Goal: Task Accomplishment & Management: Manage account settings

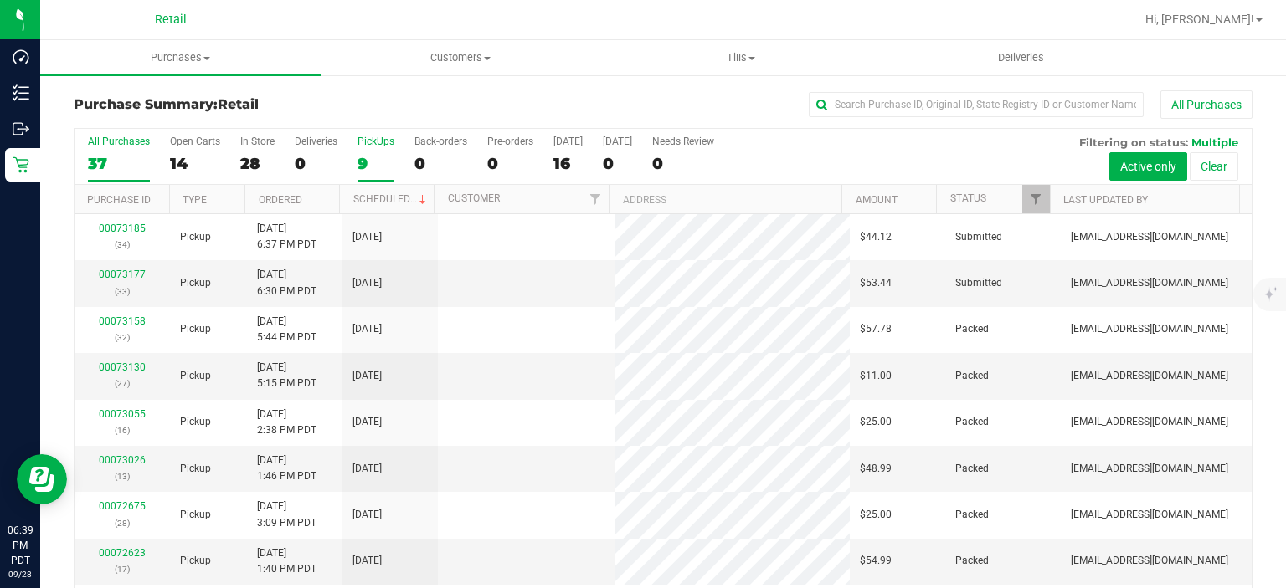
click at [372, 151] on label "PickUps 9" at bounding box center [375, 159] width 37 height 46
click at [0, 0] on input "PickUps 9" at bounding box center [0, 0] width 0 height 0
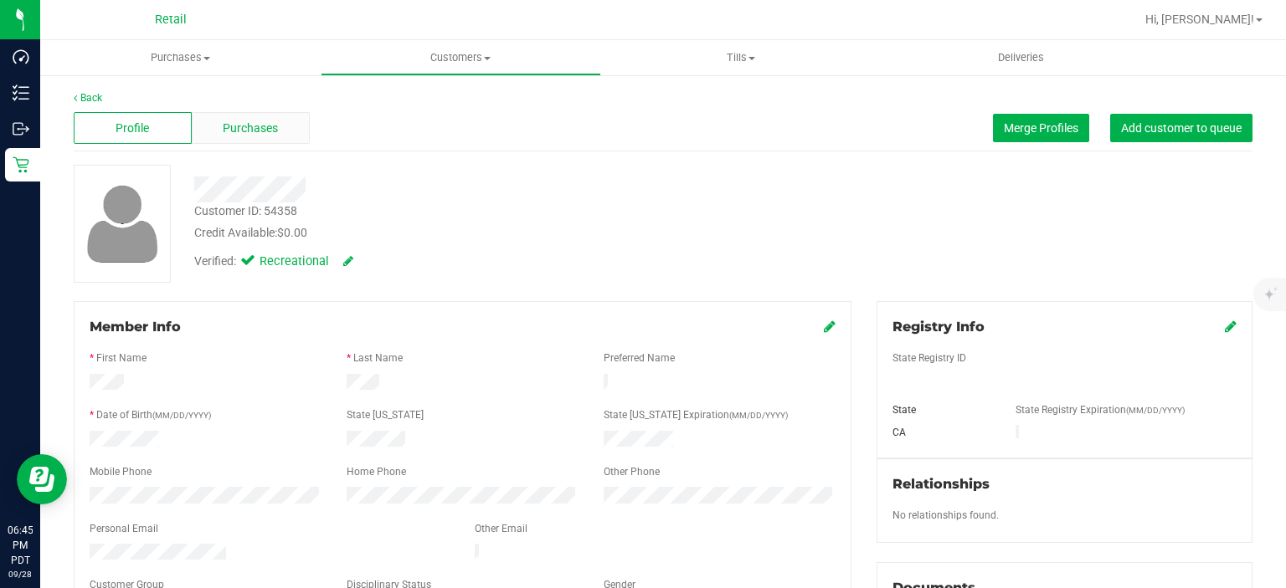
click at [261, 117] on div "Purchases" at bounding box center [251, 128] width 118 height 32
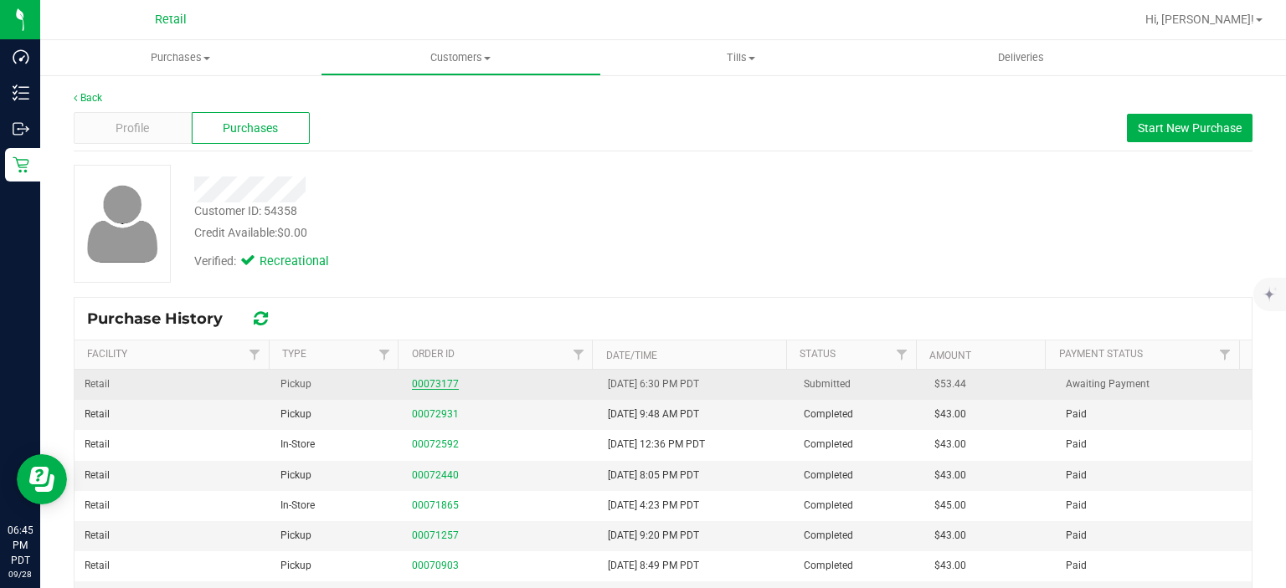
click at [422, 387] on link "00073177" at bounding box center [435, 384] width 47 height 12
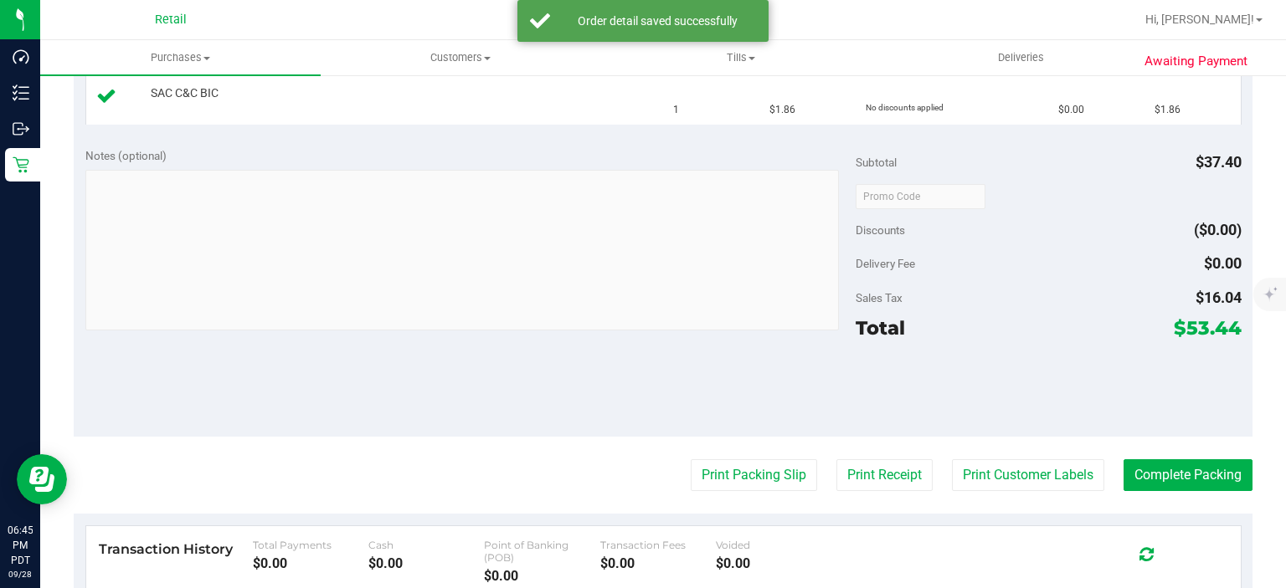
scroll to position [567, 0]
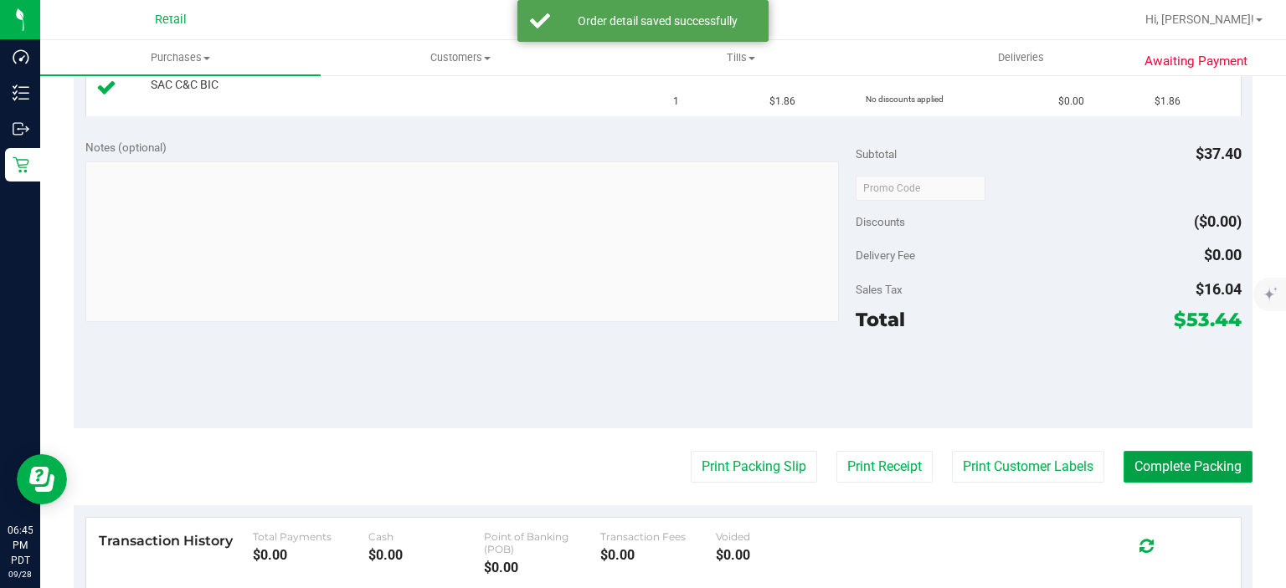
click at [1138, 453] on button "Complete Packing" at bounding box center [1187, 467] width 129 height 32
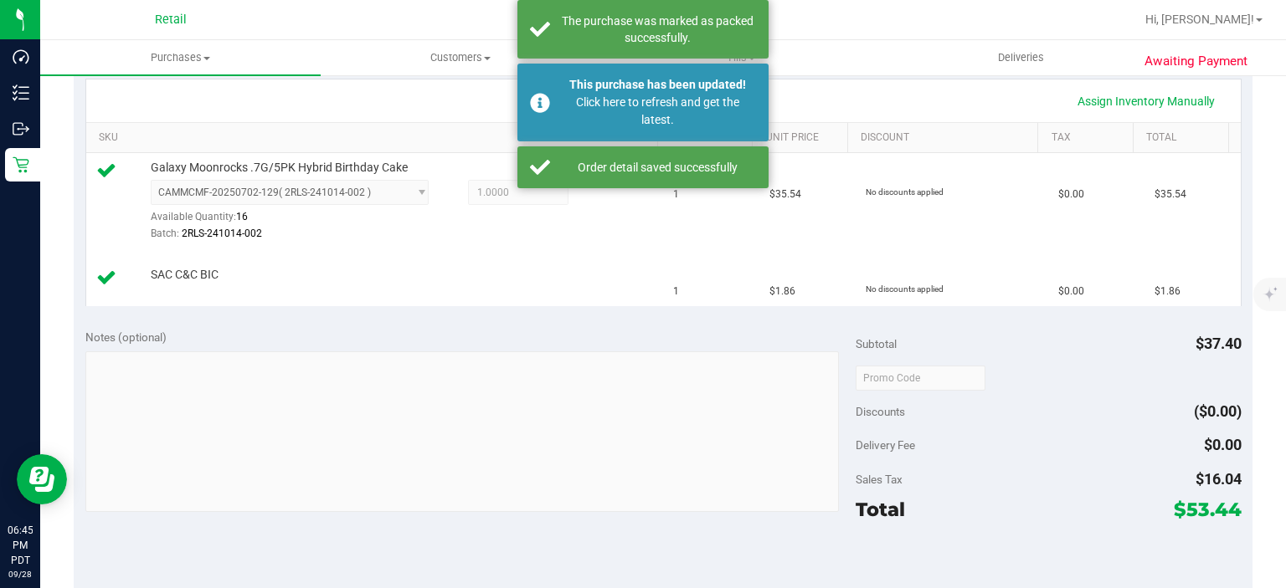
scroll to position [353, 0]
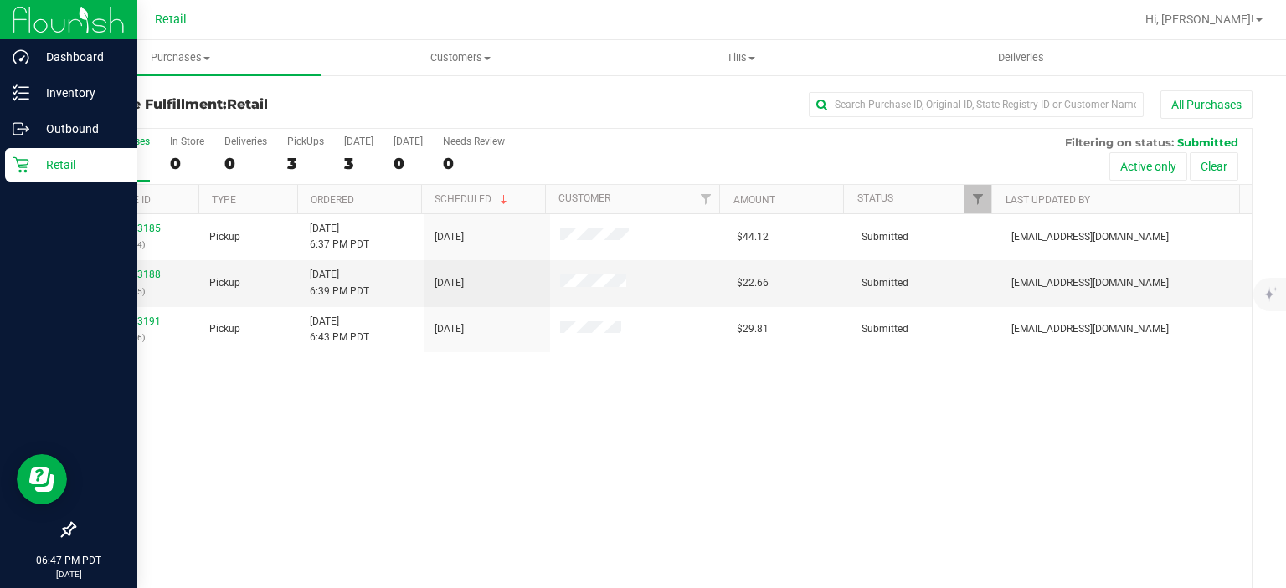
click at [0, 174] on link "Retail" at bounding box center [68, 166] width 137 height 36
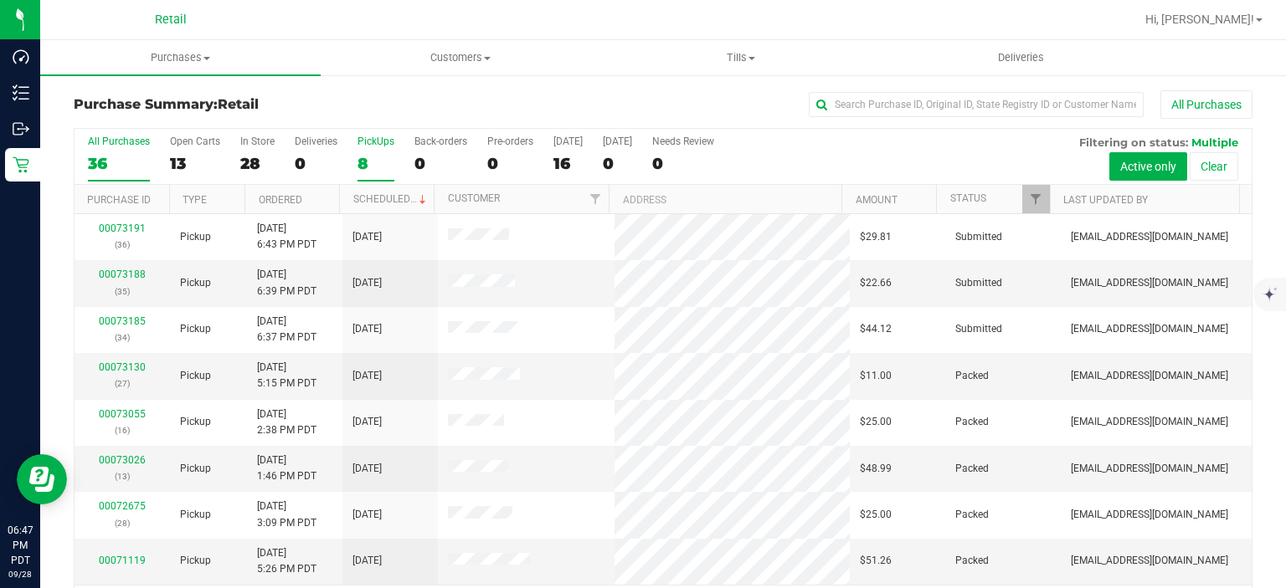
click at [376, 157] on div "8" at bounding box center [375, 163] width 37 height 19
click at [0, 0] on input "PickUps 8" at bounding box center [0, 0] width 0 height 0
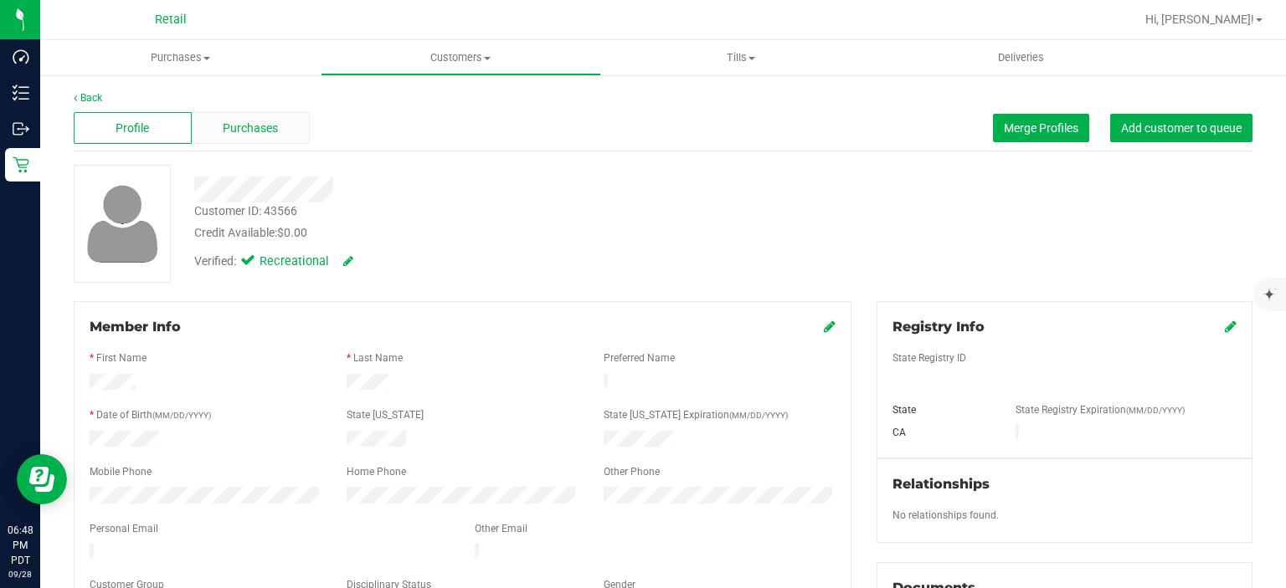
click at [249, 125] on span "Purchases" at bounding box center [250, 129] width 55 height 18
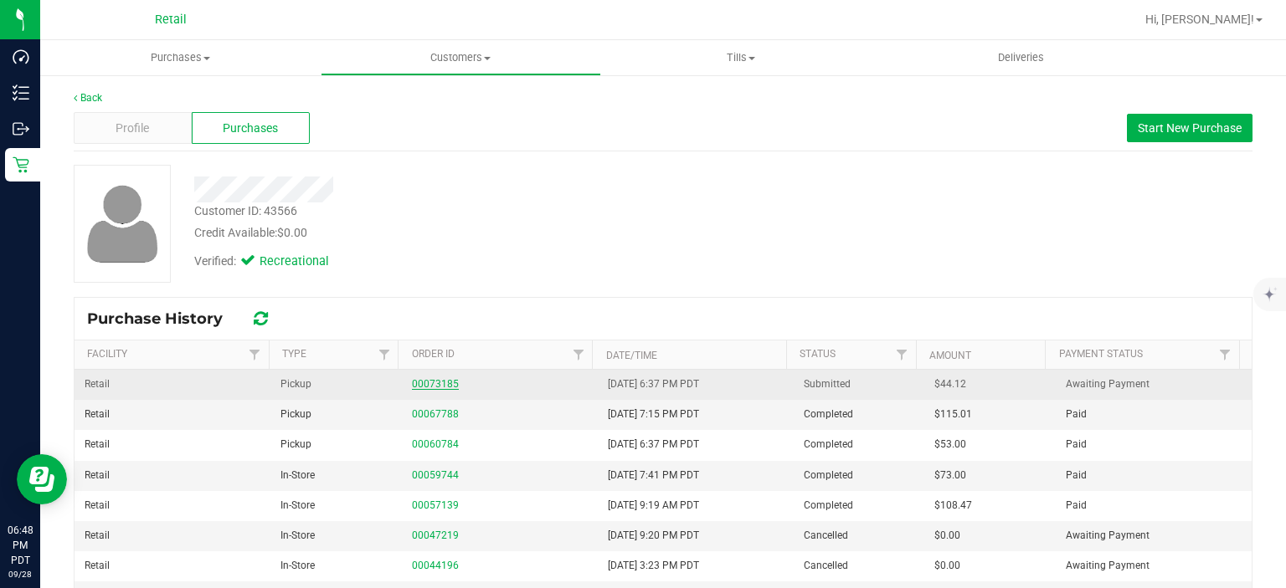
click at [431, 379] on link "00073185" at bounding box center [435, 384] width 47 height 12
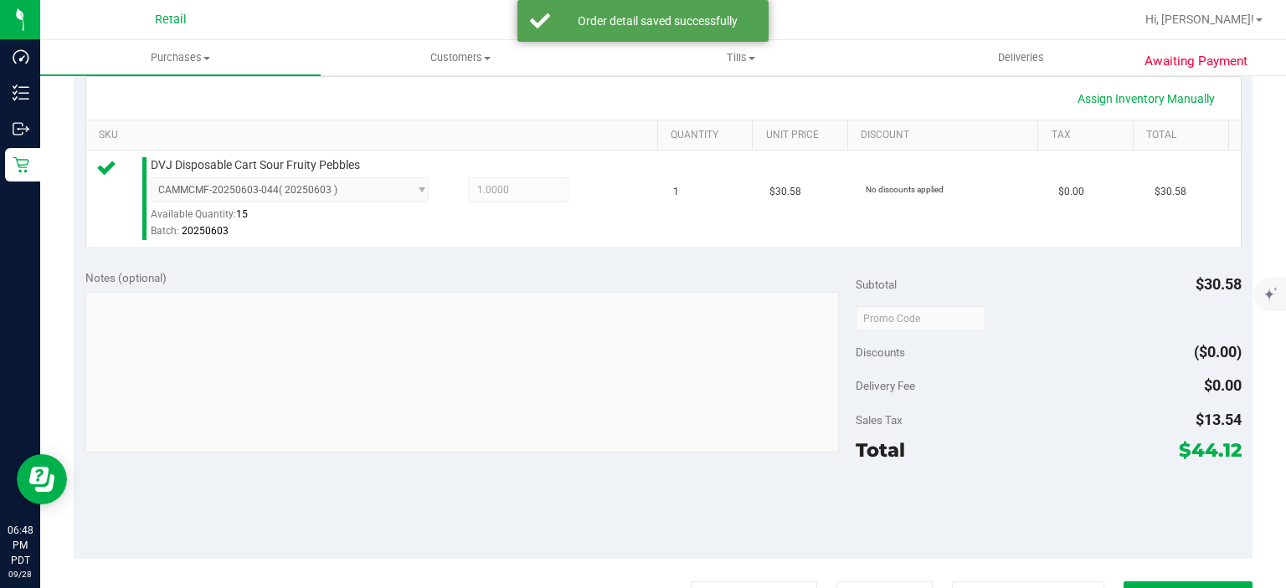
scroll to position [434, 0]
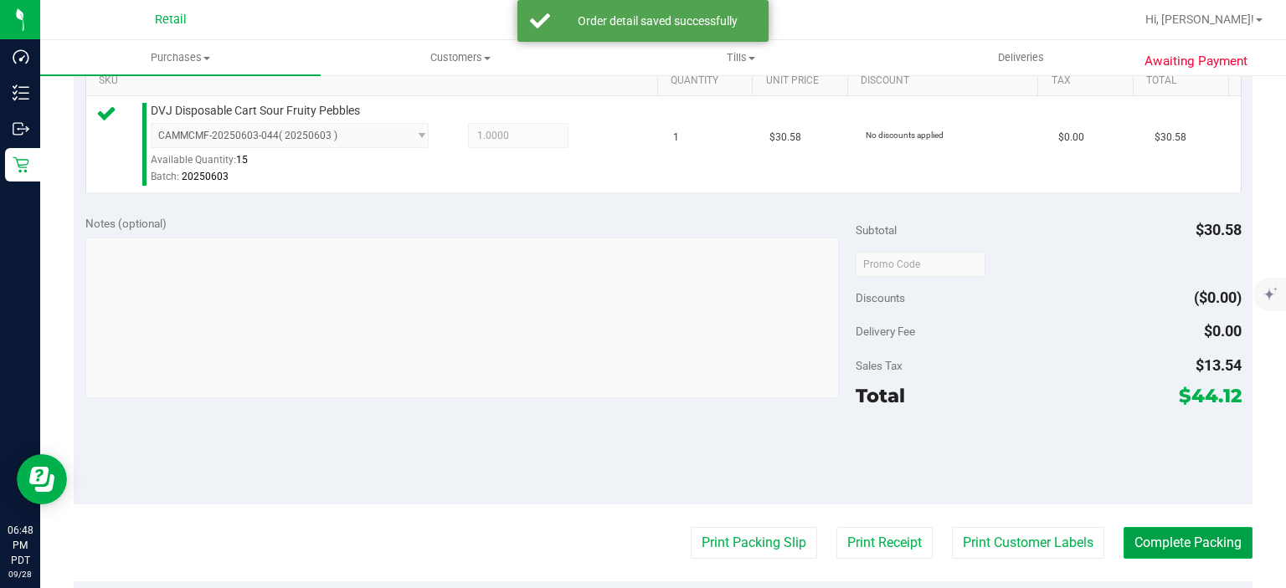
click at [1192, 539] on button "Complete Packing" at bounding box center [1187, 543] width 129 height 32
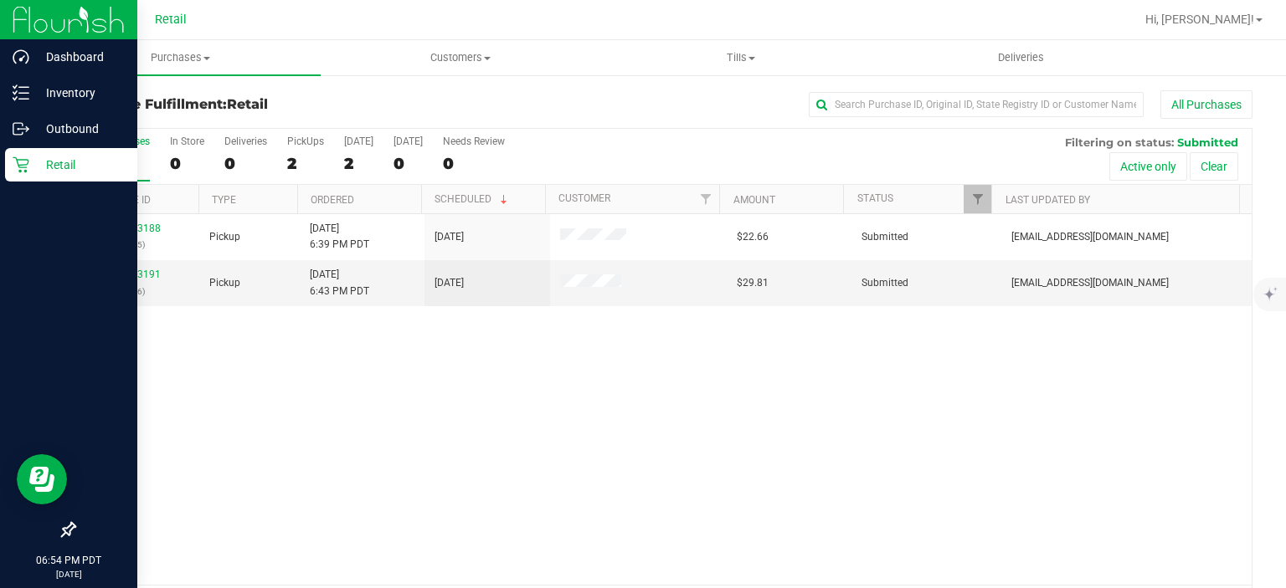
click at [33, 155] on p "Retail" at bounding box center [79, 165] width 100 height 20
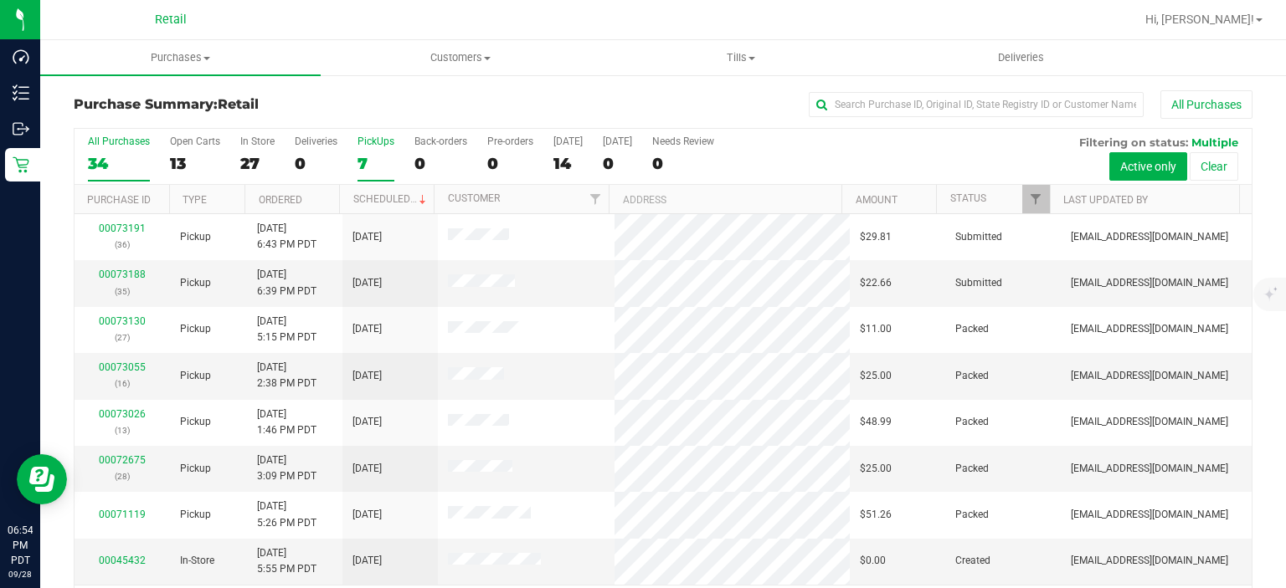
click at [372, 143] on div "PickUps" at bounding box center [375, 142] width 37 height 12
click at [0, 0] on input "PickUps 7" at bounding box center [0, 0] width 0 height 0
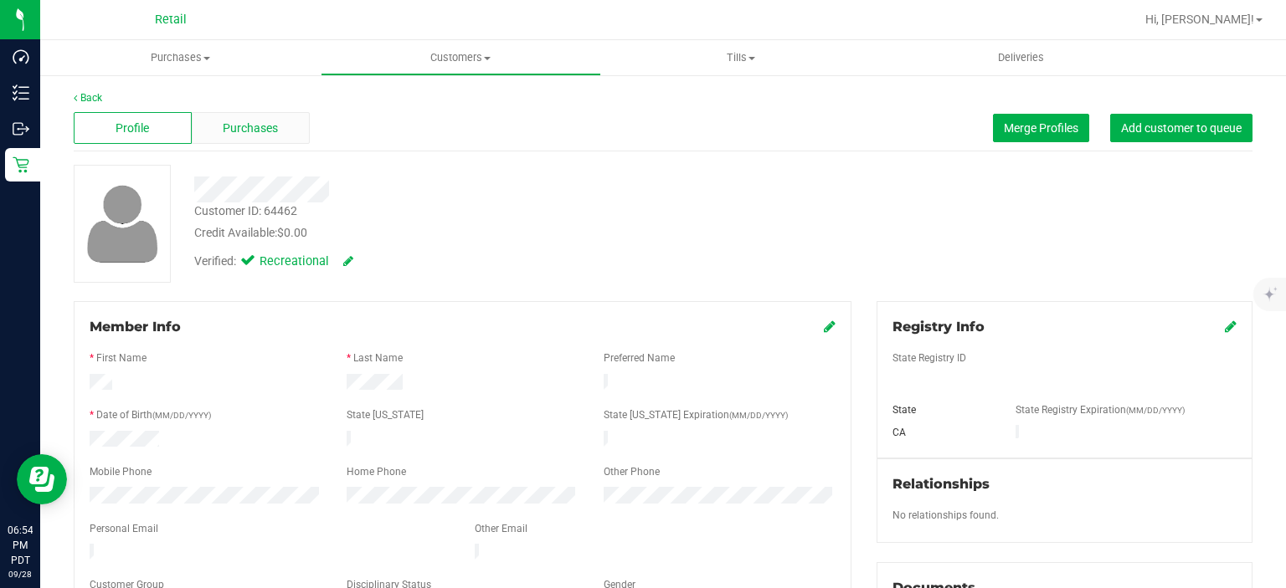
click at [262, 128] on span "Purchases" at bounding box center [250, 129] width 55 height 18
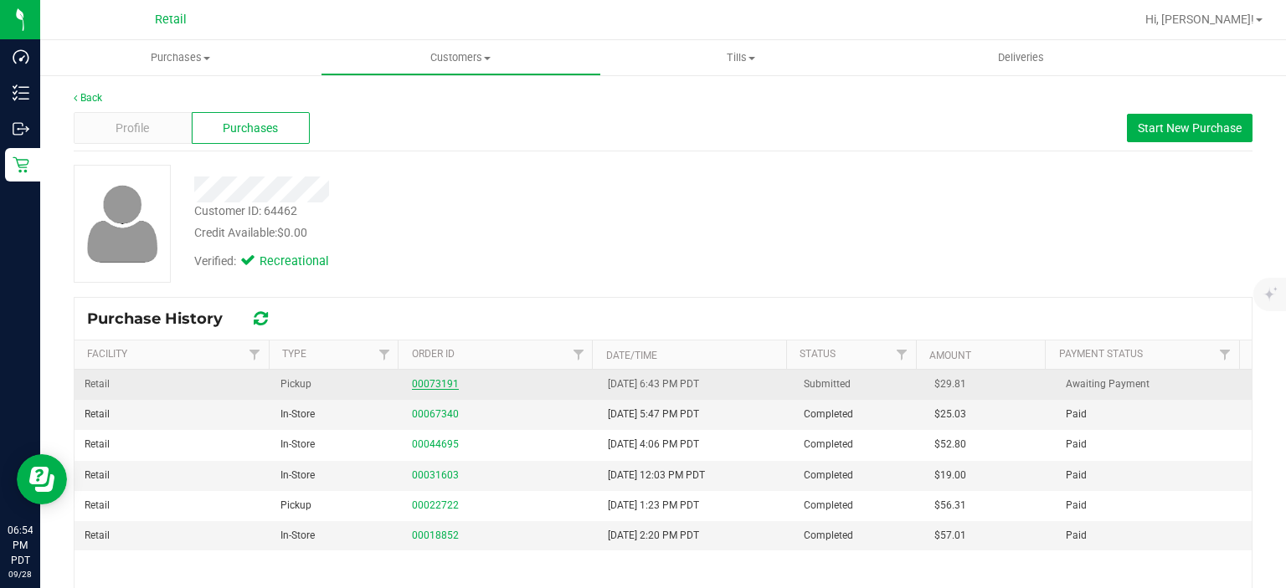
click at [422, 378] on link "00073191" at bounding box center [435, 384] width 47 height 12
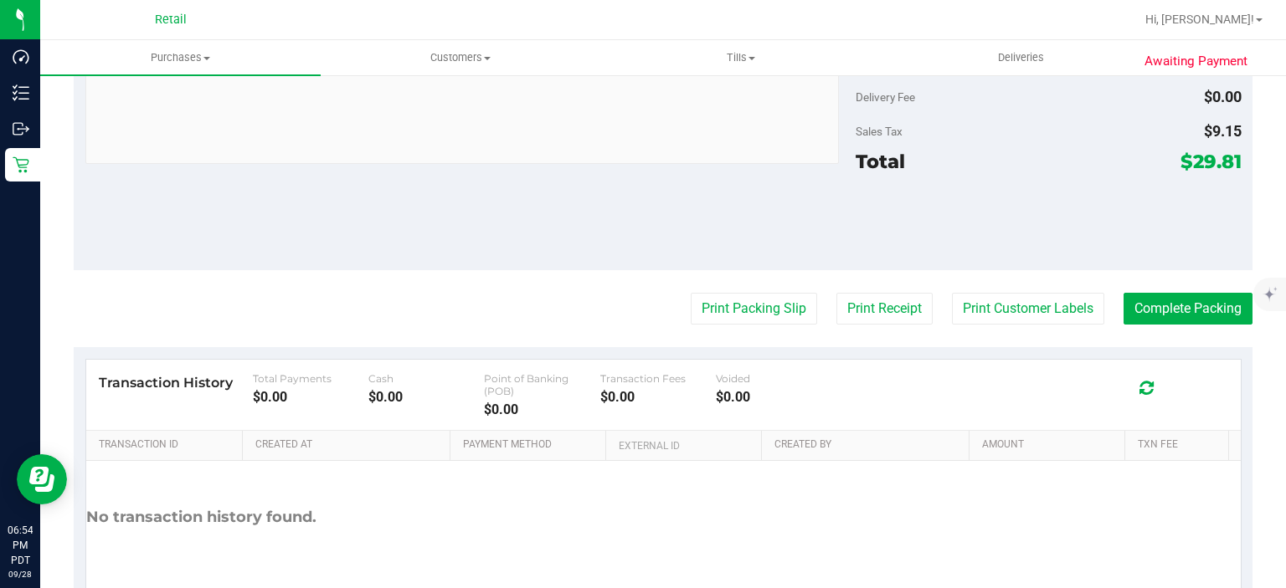
scroll to position [713, 0]
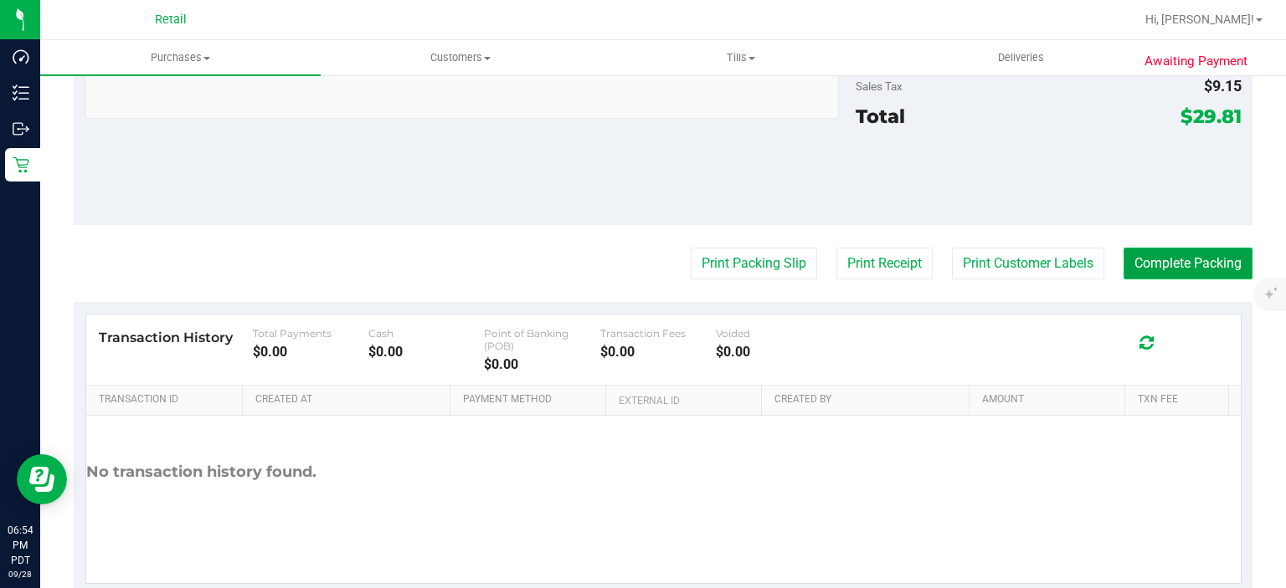
click at [1179, 271] on button "Complete Packing" at bounding box center [1187, 264] width 129 height 32
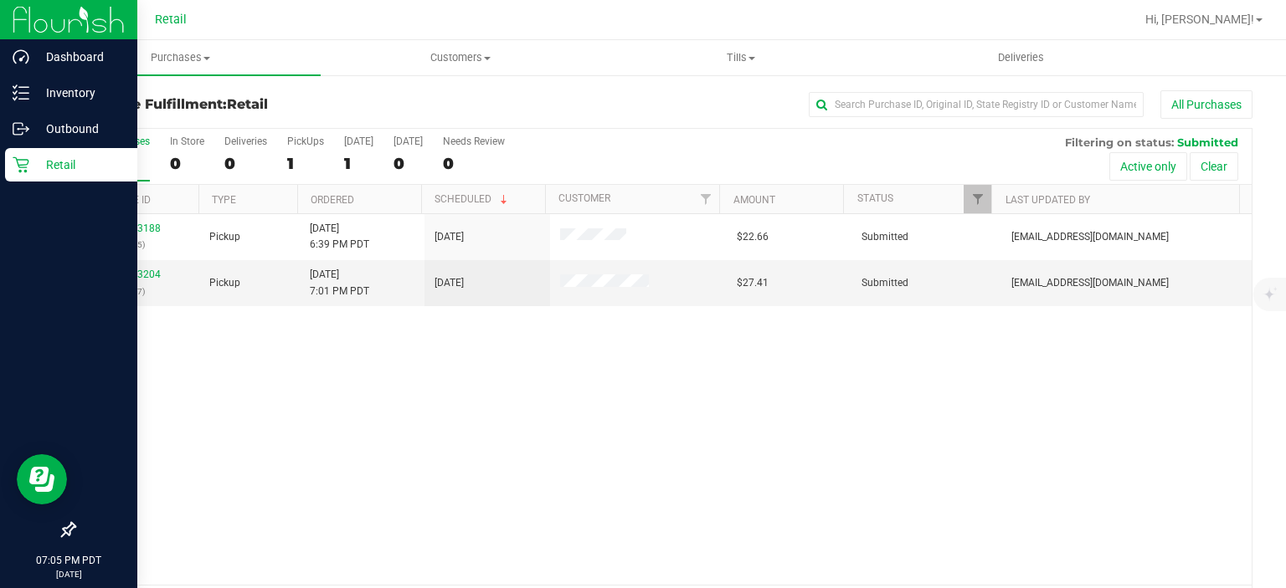
click at [20, 172] on icon at bounding box center [21, 165] width 17 height 17
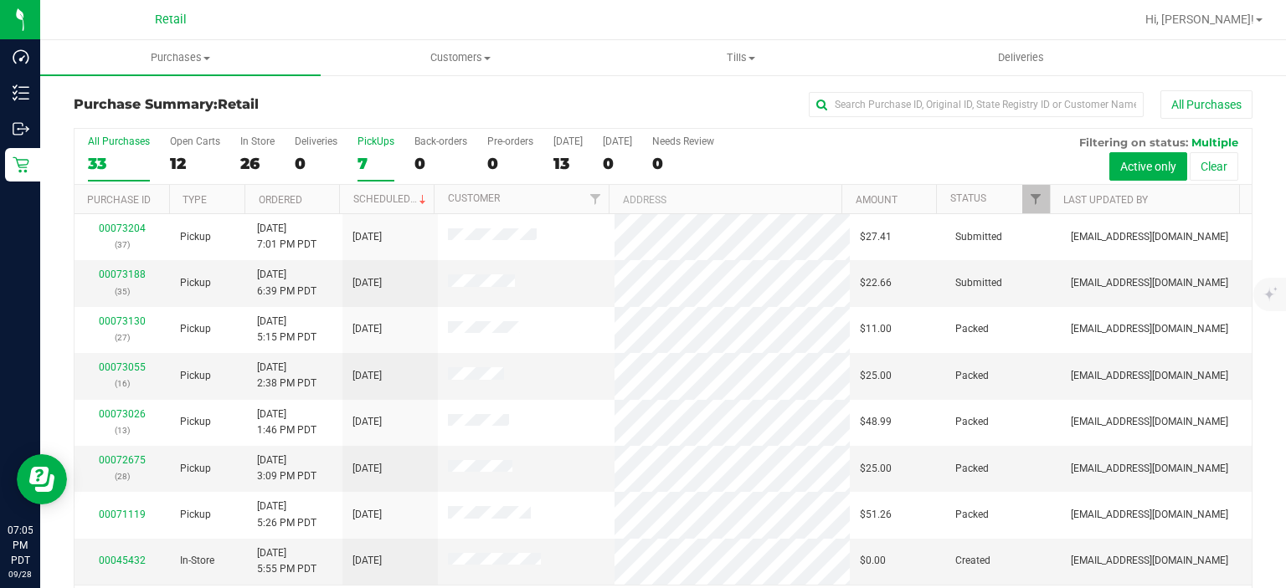
click at [358, 150] on label "PickUps 7" at bounding box center [375, 159] width 37 height 46
click at [0, 0] on input "PickUps 7" at bounding box center [0, 0] width 0 height 0
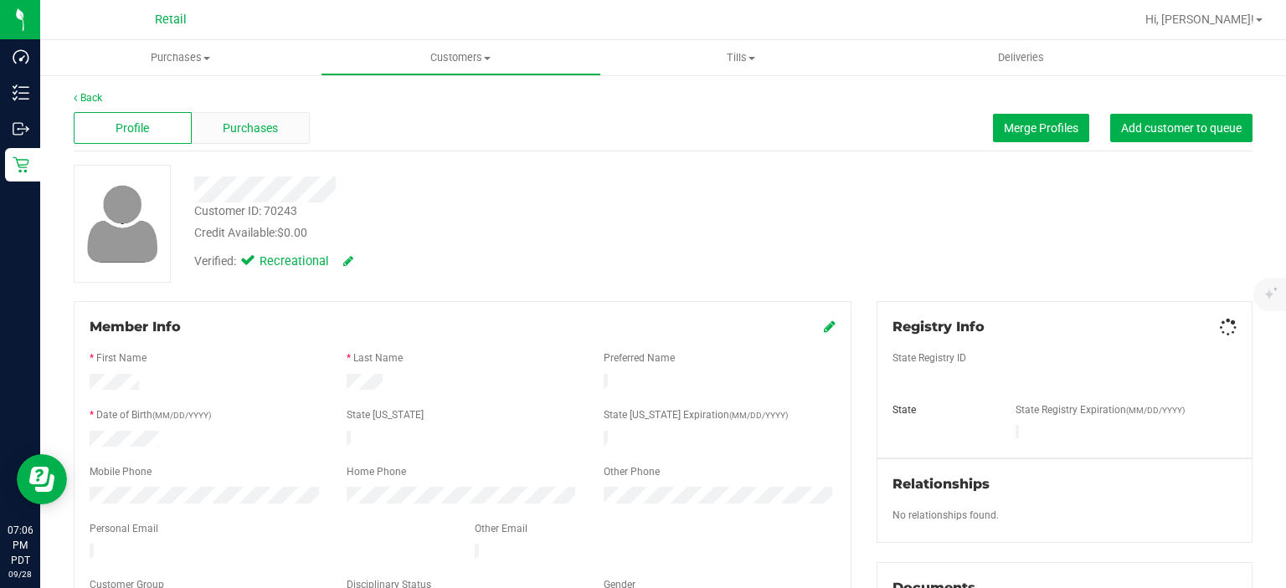
click at [234, 117] on div "Purchases" at bounding box center [251, 128] width 118 height 32
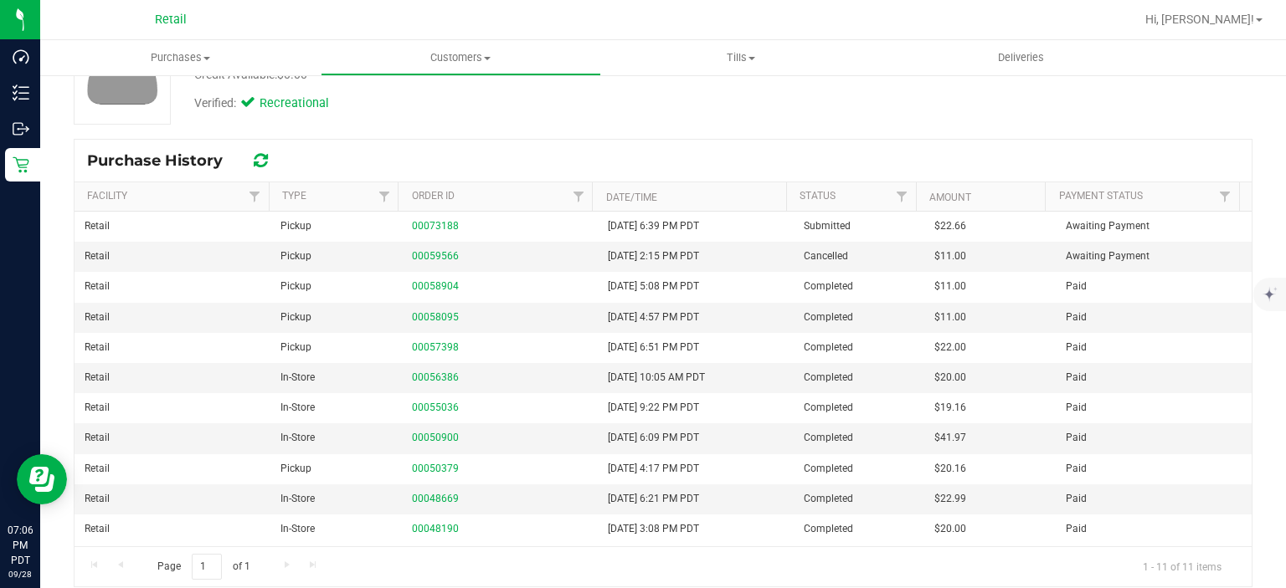
scroll to position [172, 0]
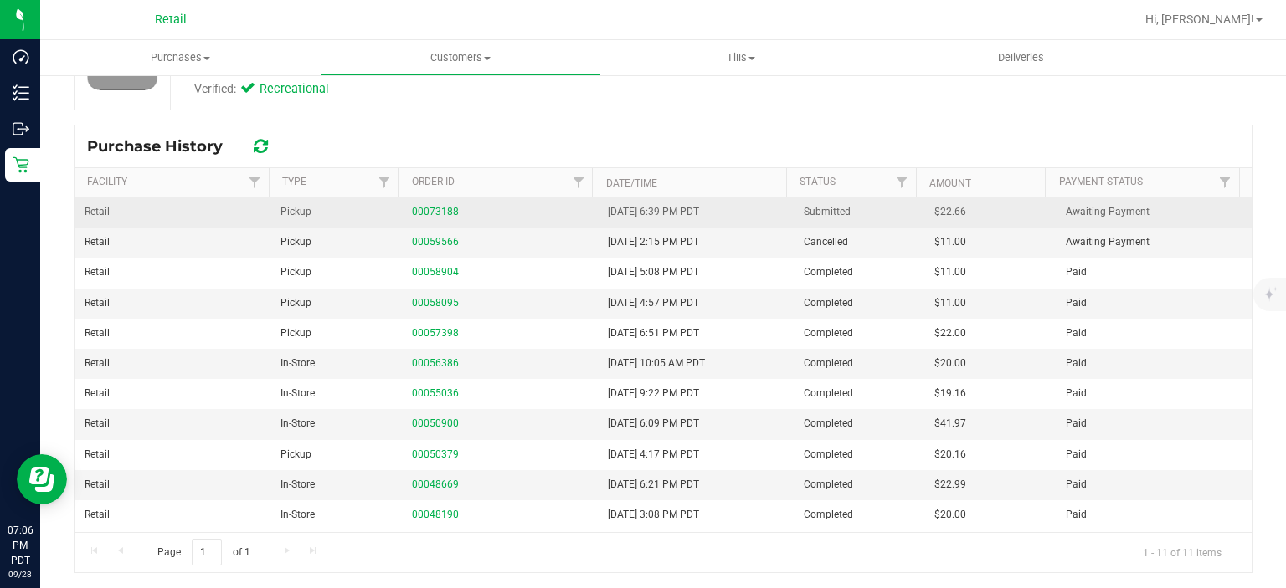
click at [425, 206] on link "00073188" at bounding box center [435, 212] width 47 height 12
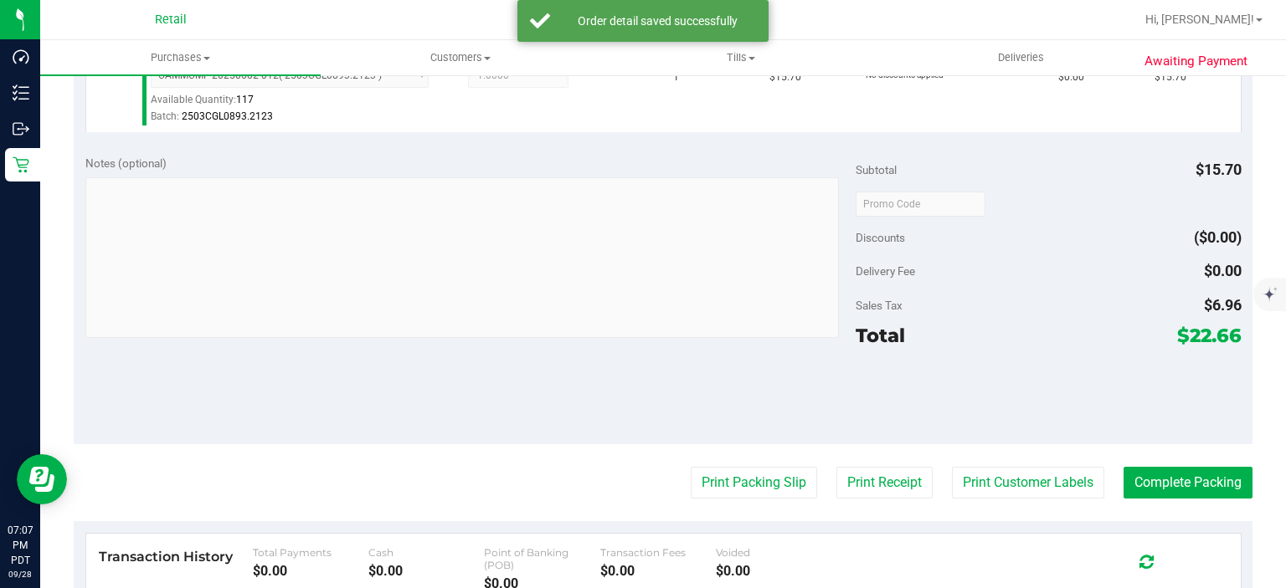
scroll to position [498, 0]
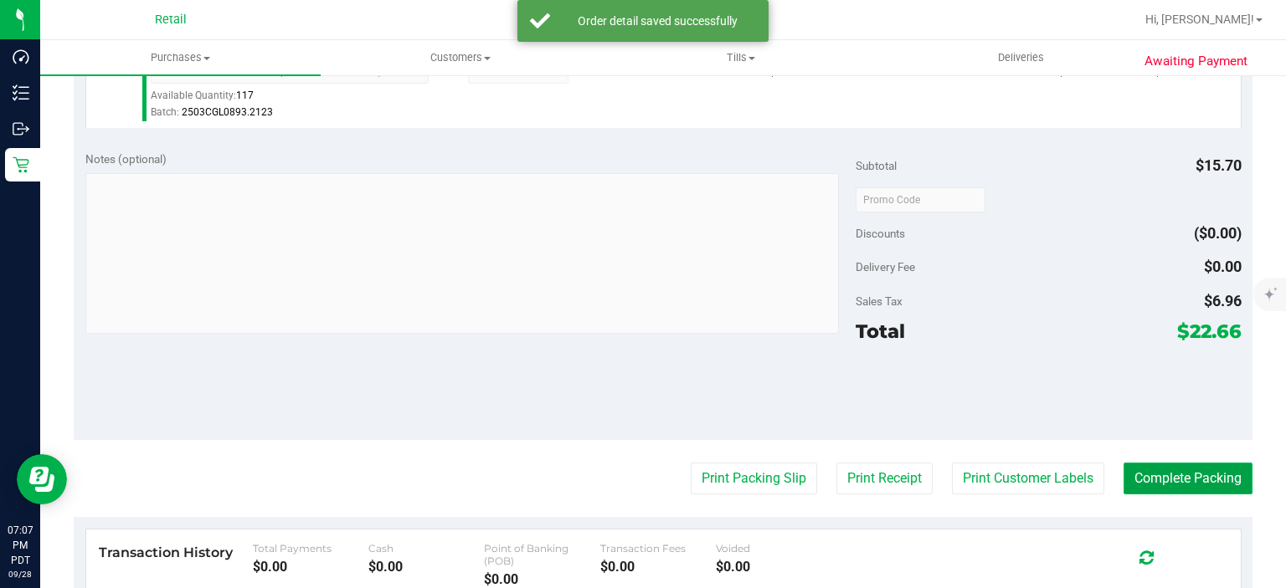
click at [1222, 491] on button "Complete Packing" at bounding box center [1187, 479] width 129 height 32
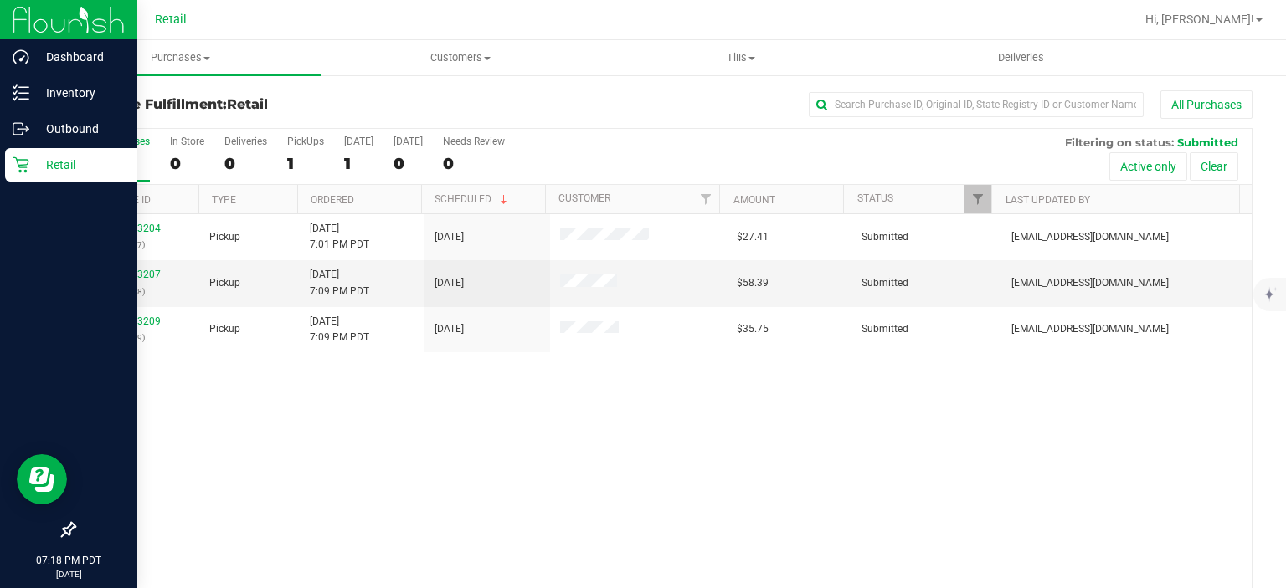
click at [13, 163] on icon at bounding box center [21, 165] width 17 height 17
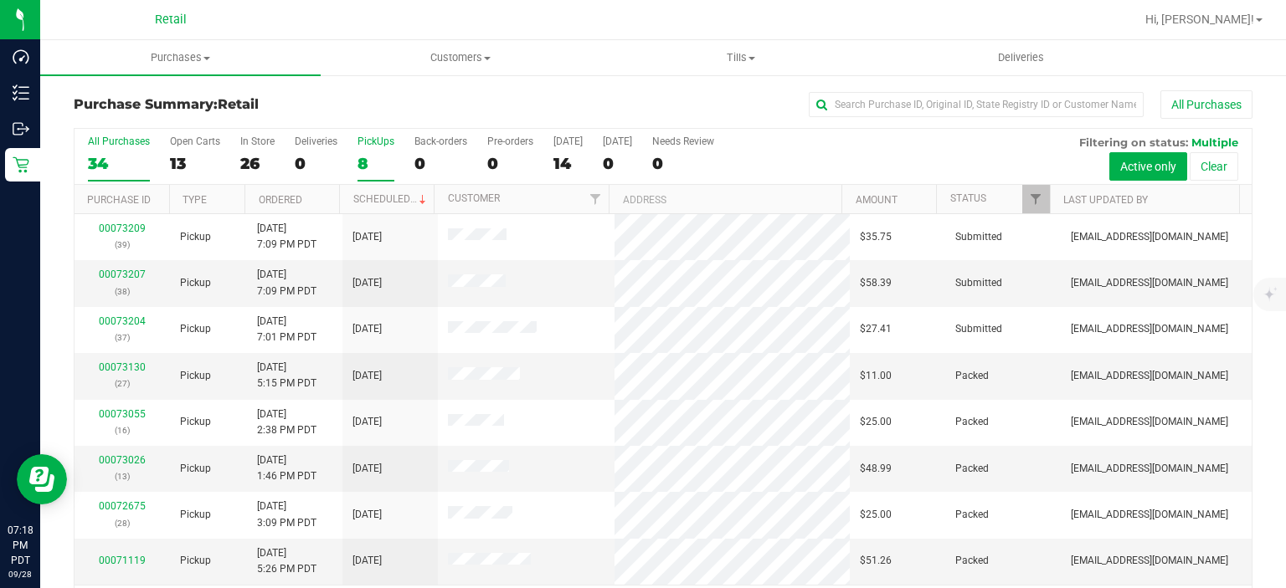
click at [360, 161] on div "8" at bounding box center [375, 163] width 37 height 19
click at [0, 0] on input "PickUps 8" at bounding box center [0, 0] width 0 height 0
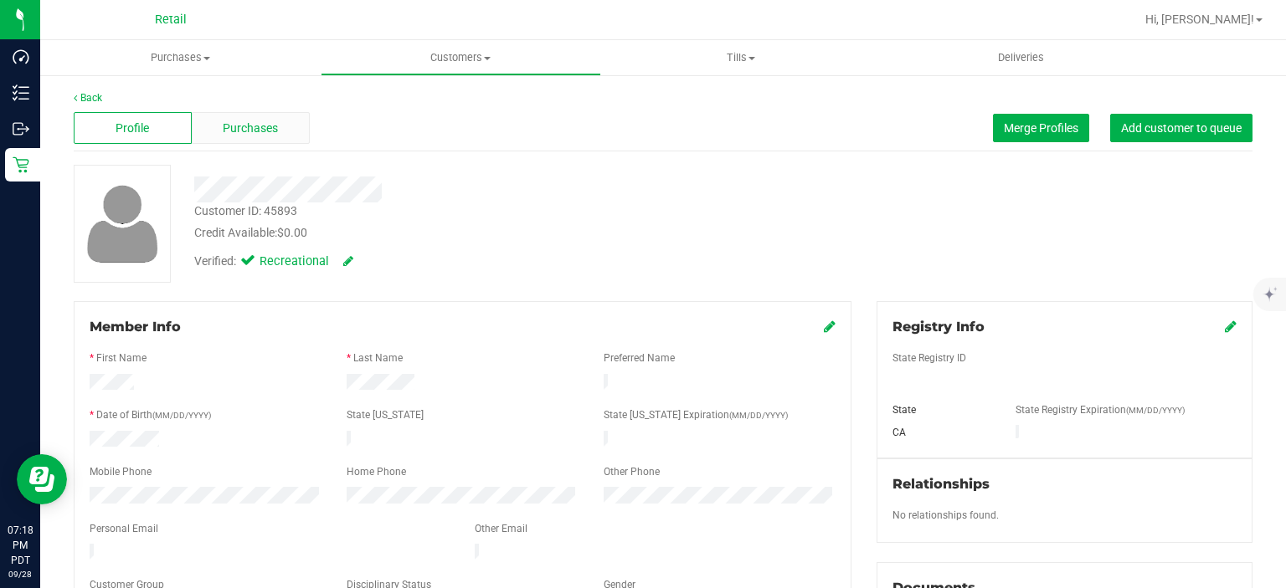
click at [259, 126] on span "Purchases" at bounding box center [250, 129] width 55 height 18
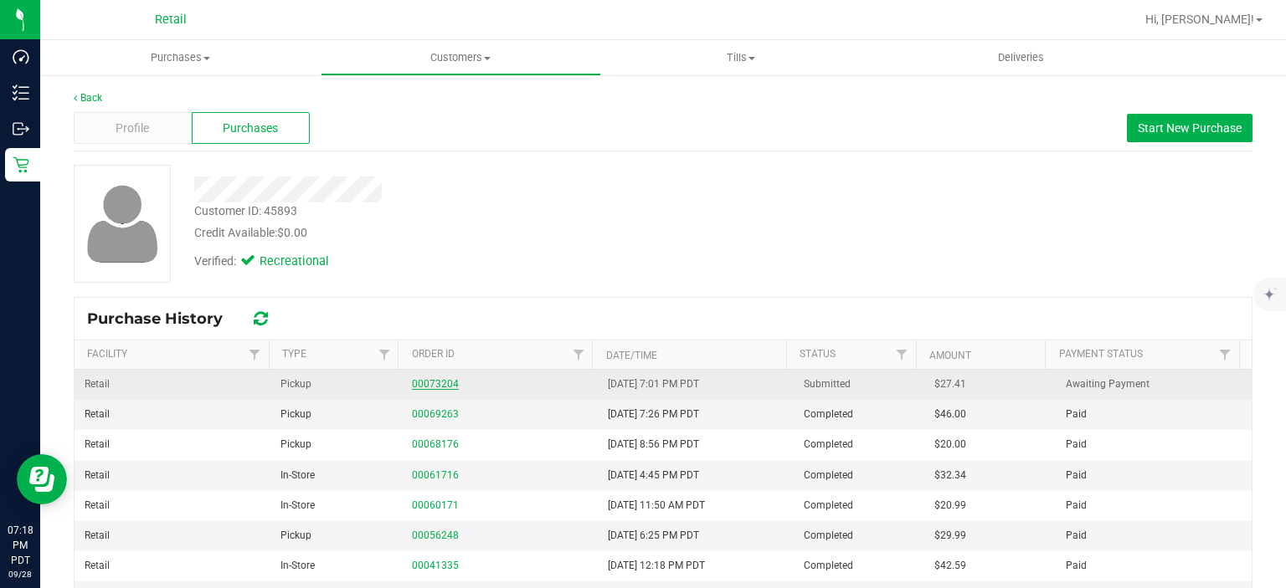
click at [442, 381] on link "00073204" at bounding box center [435, 384] width 47 height 12
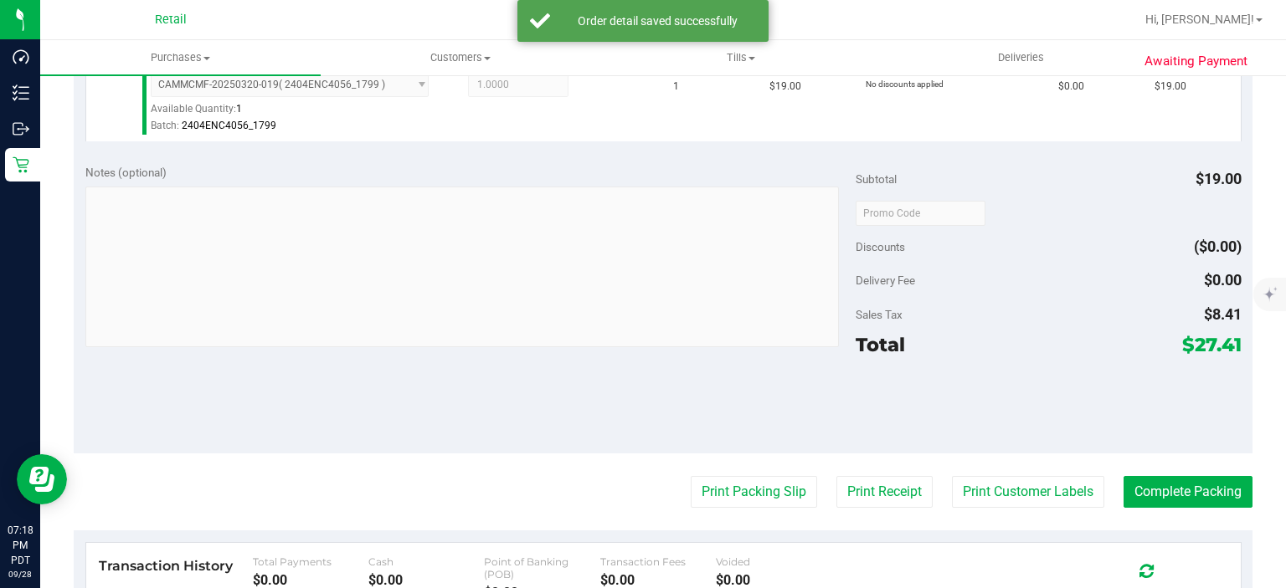
scroll to position [573, 0]
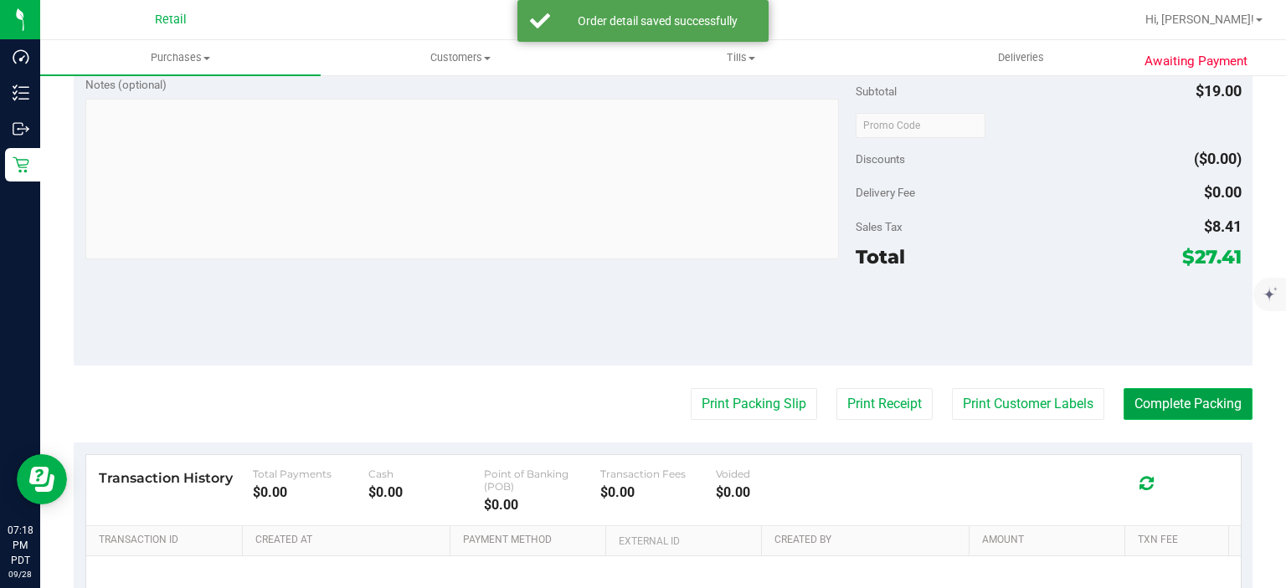
click at [1181, 396] on button "Complete Packing" at bounding box center [1187, 404] width 129 height 32
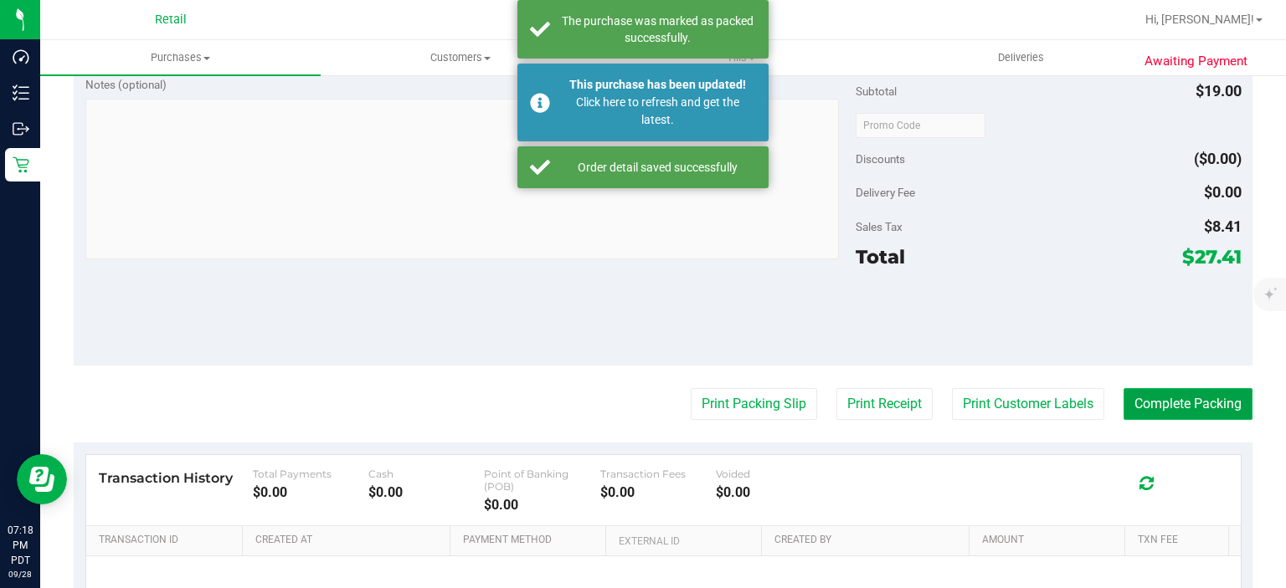
click at [1192, 404] on button "Complete Packing" at bounding box center [1187, 404] width 129 height 32
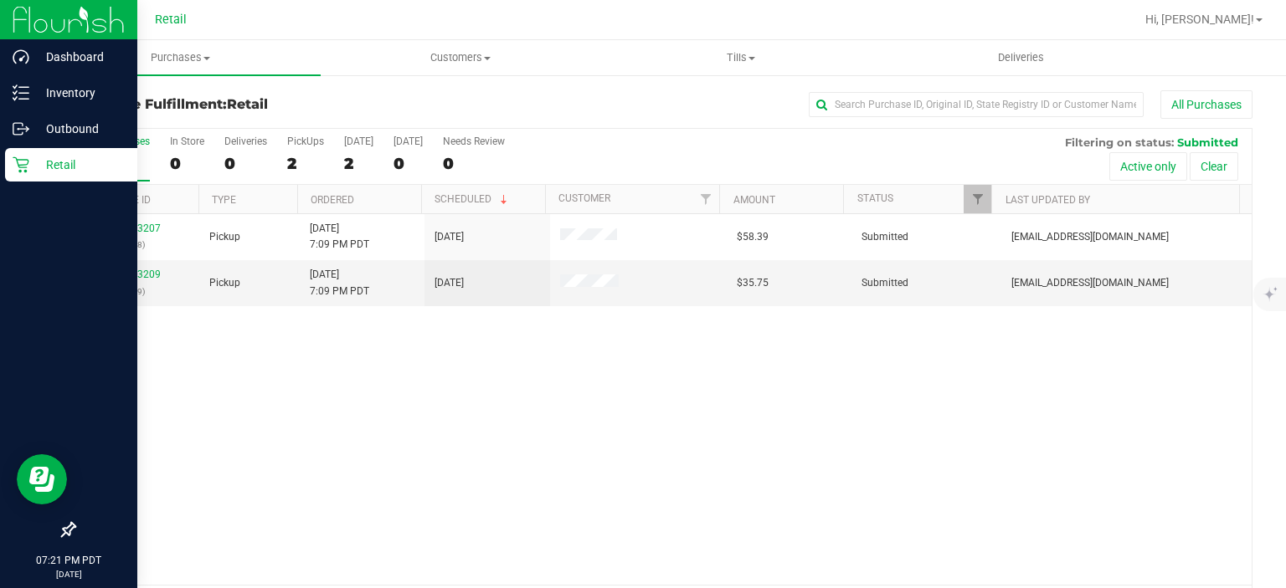
click at [28, 170] on icon at bounding box center [21, 165] width 17 height 17
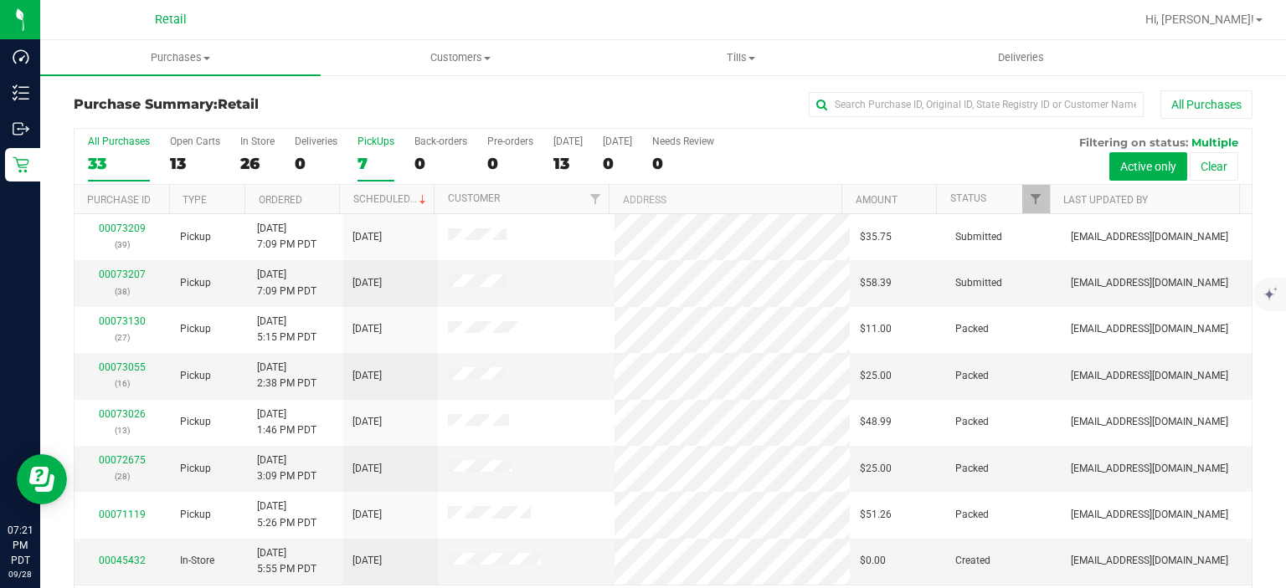
click at [368, 148] on label "PickUps 7" at bounding box center [375, 159] width 37 height 46
click at [0, 0] on input "PickUps 7" at bounding box center [0, 0] width 0 height 0
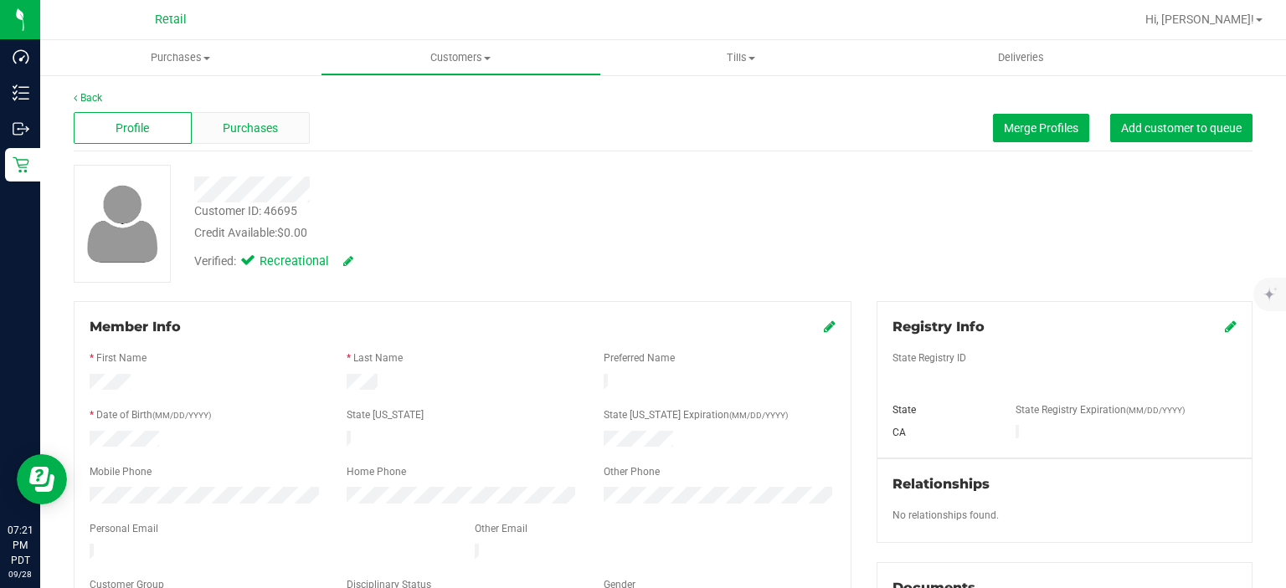
click at [272, 120] on span "Purchases" at bounding box center [250, 129] width 55 height 18
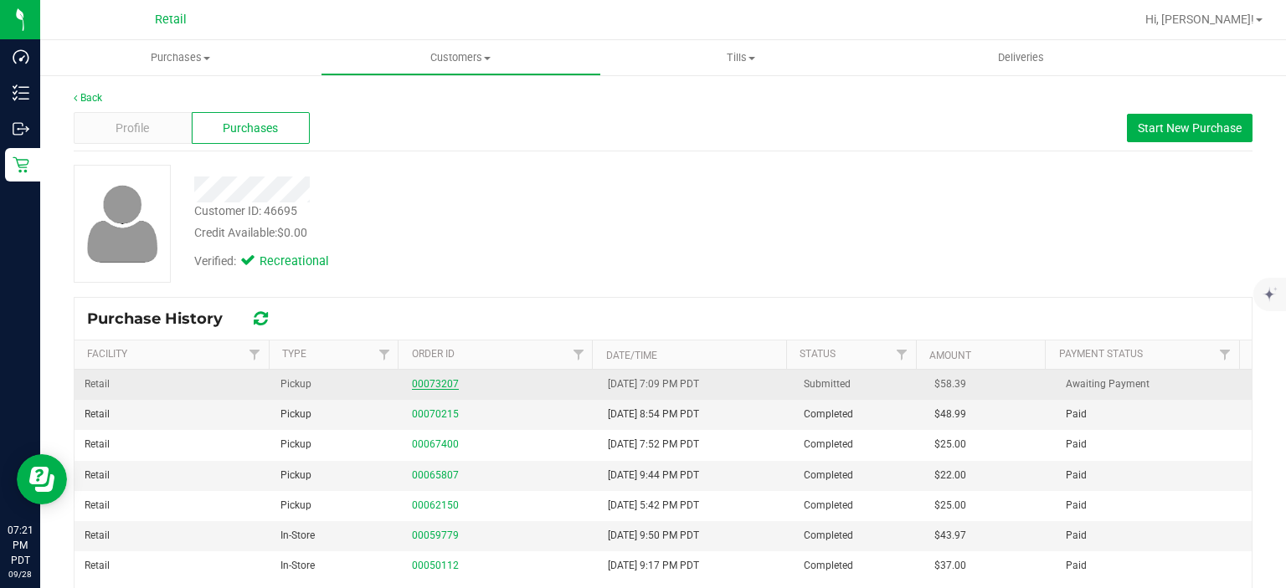
click at [432, 378] on link "00073207" at bounding box center [435, 384] width 47 height 12
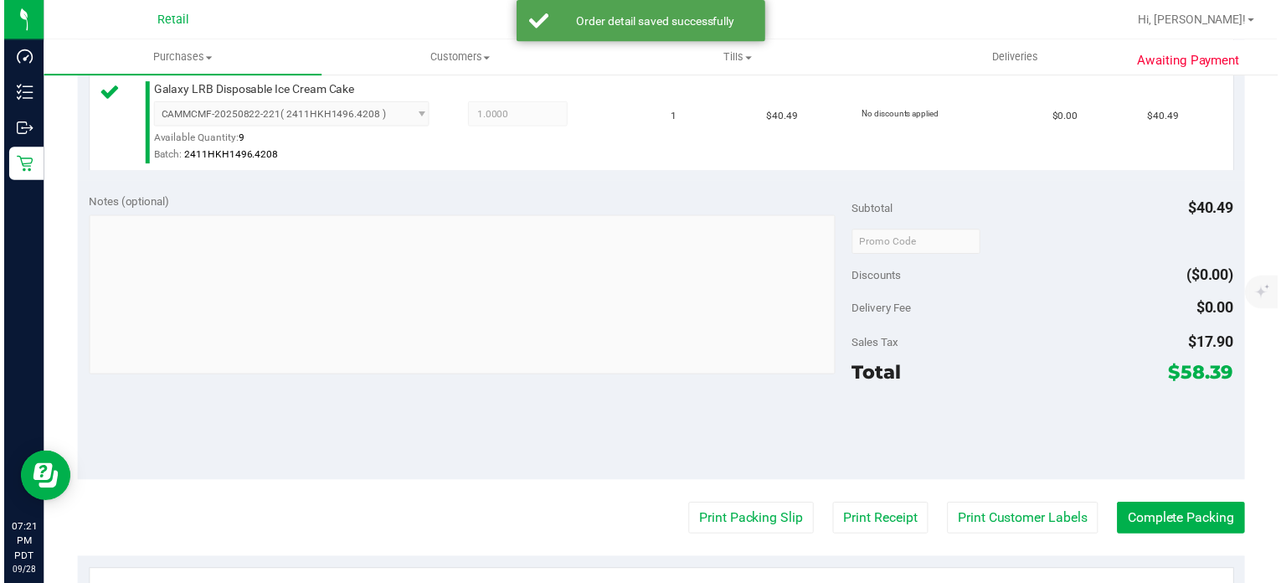
scroll to position [525, 0]
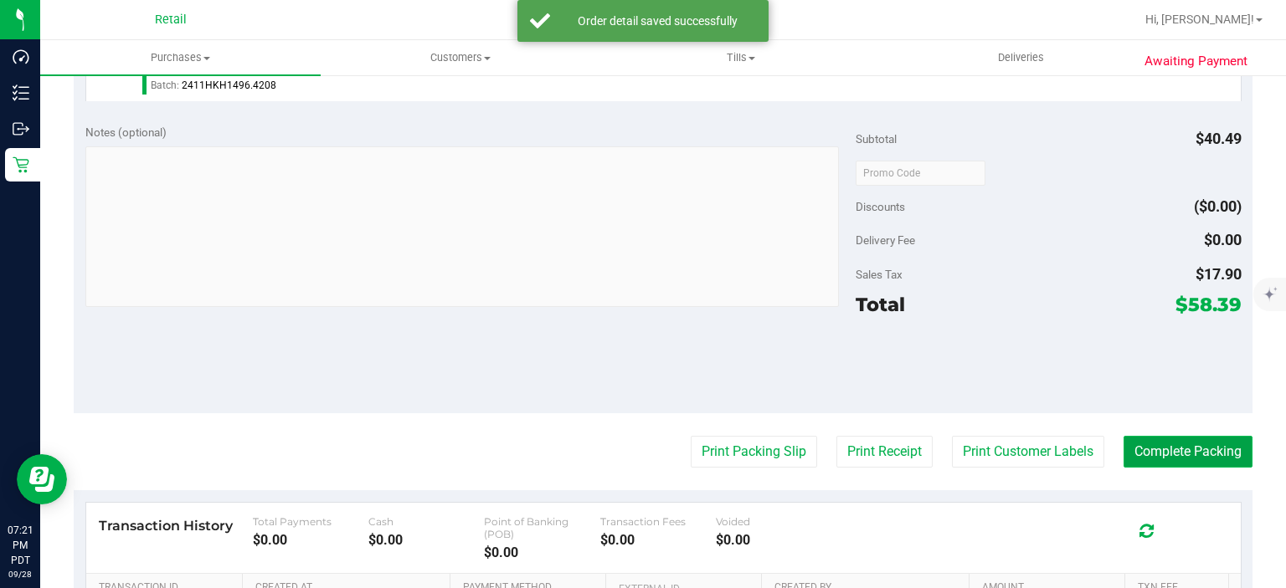
click at [1182, 443] on button "Complete Packing" at bounding box center [1187, 452] width 129 height 32
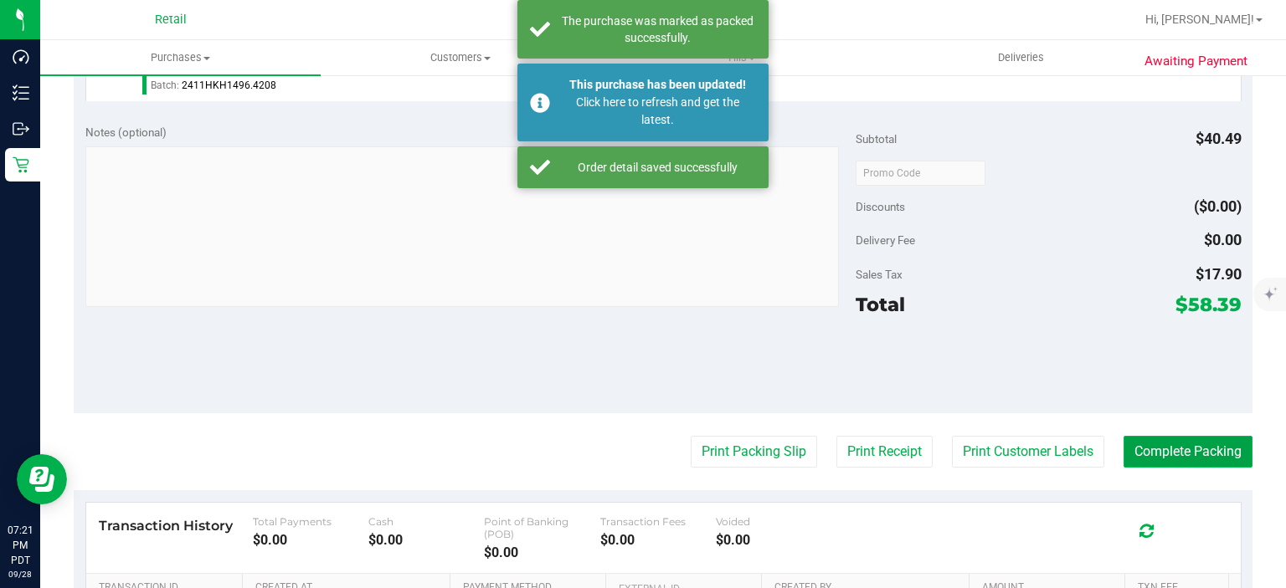
click at [1202, 446] on button "Complete Packing" at bounding box center [1187, 452] width 129 height 32
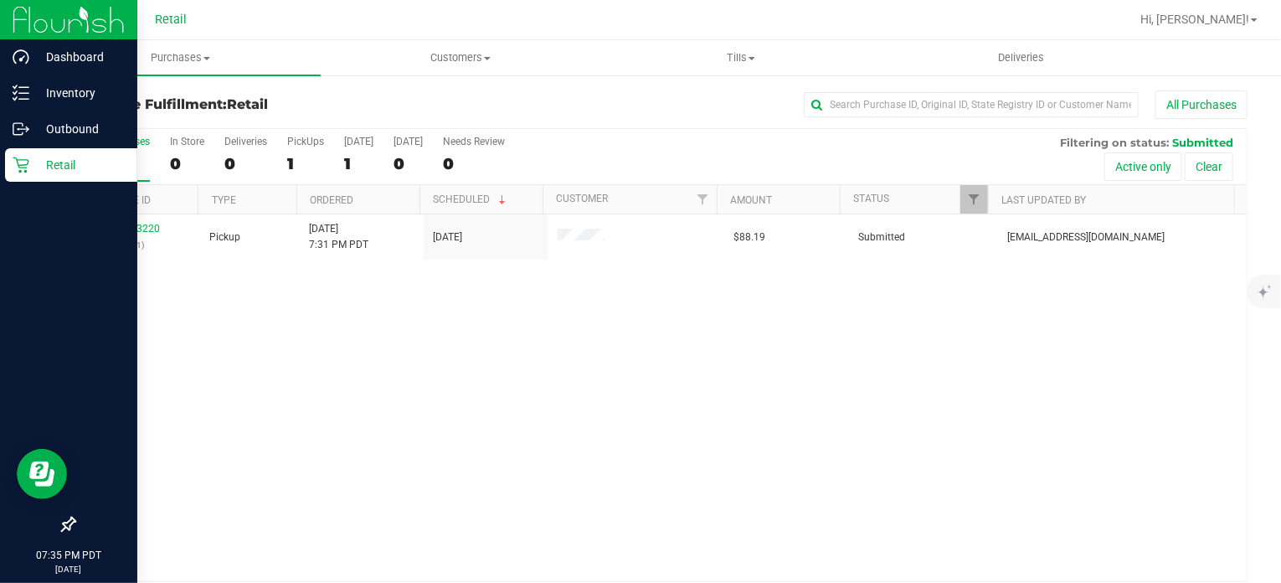
click at [29, 154] on div "Retail" at bounding box center [71, 164] width 132 height 33
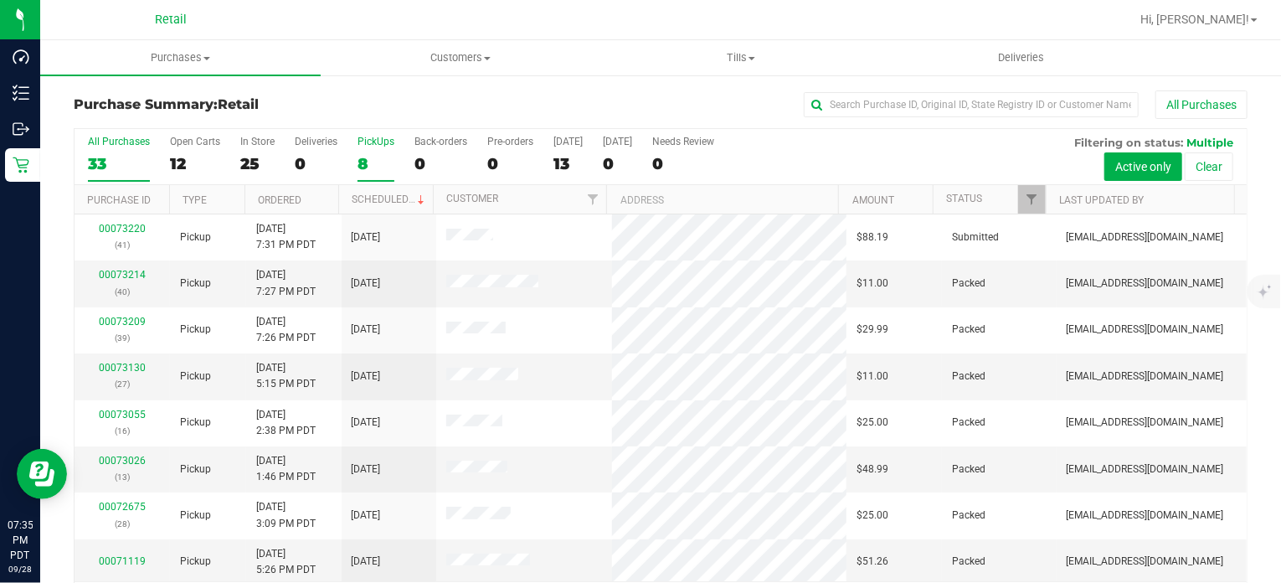
click at [362, 154] on div "8" at bounding box center [375, 163] width 37 height 19
click at [0, 0] on input "PickUps 8" at bounding box center [0, 0] width 0 height 0
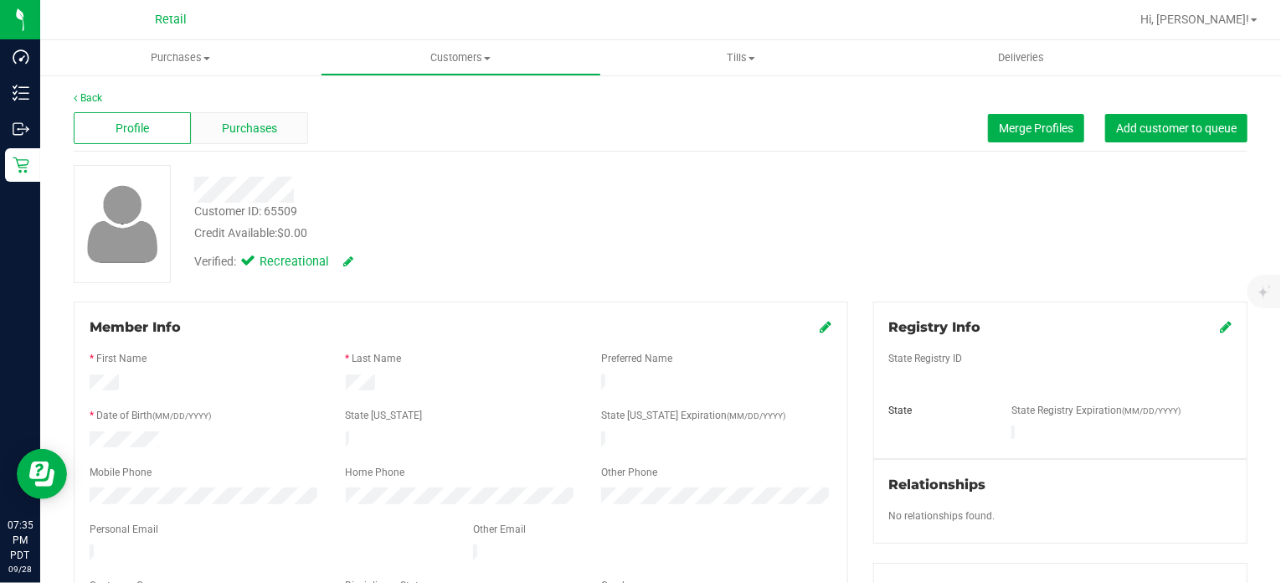
click at [245, 117] on div "Purchases" at bounding box center [249, 128] width 117 height 32
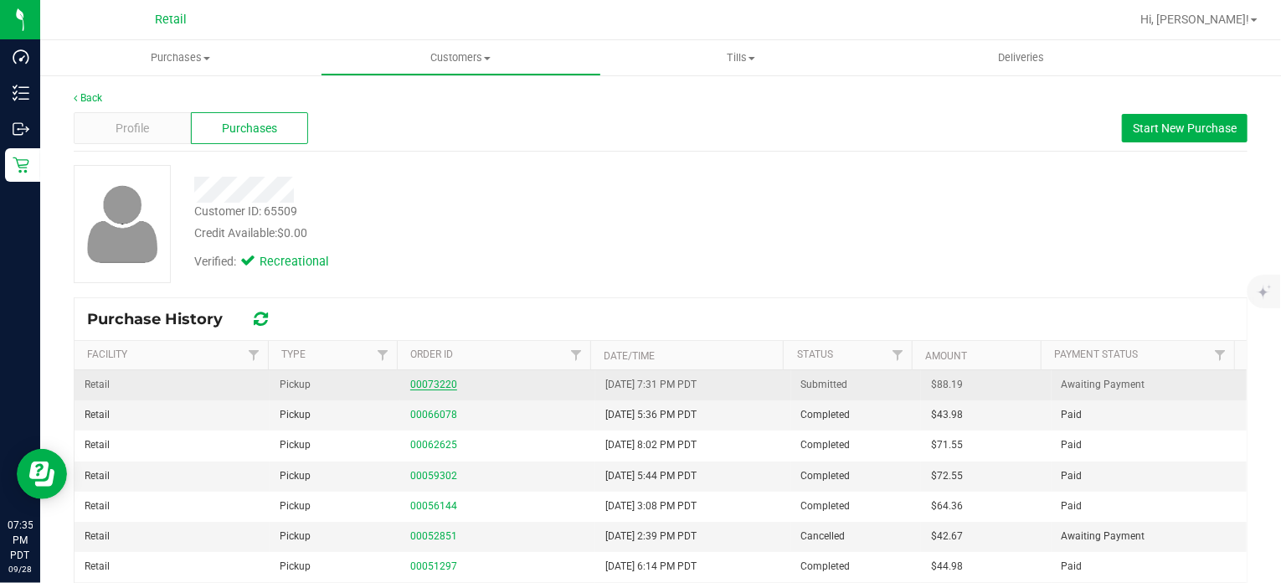
click at [428, 380] on link "00073220" at bounding box center [433, 384] width 47 height 12
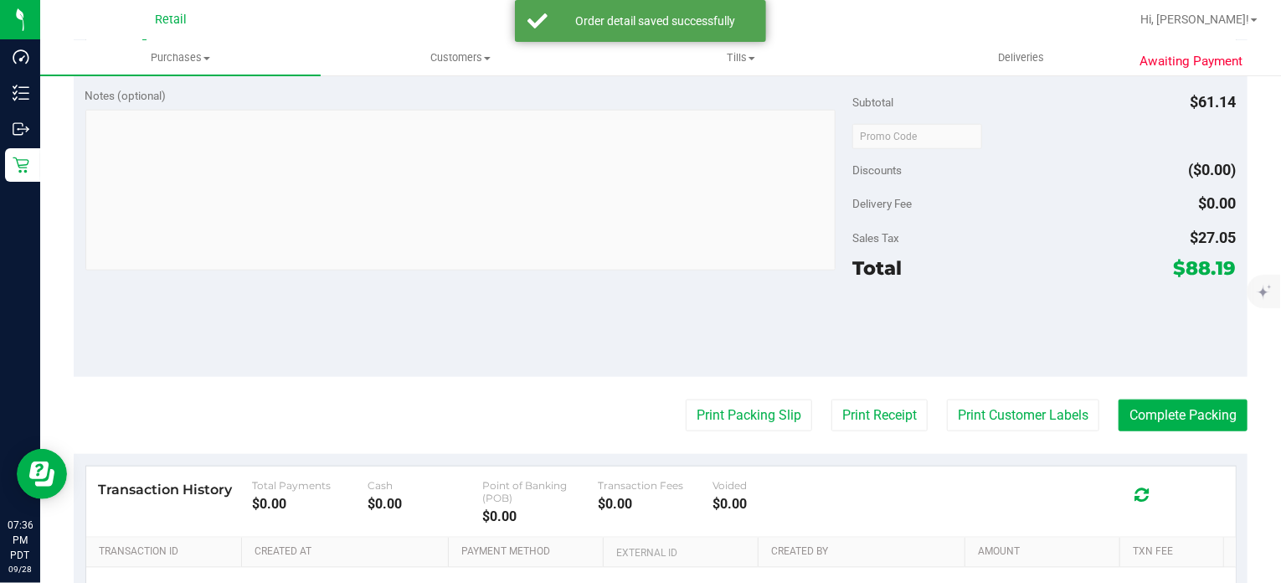
scroll to position [758, 0]
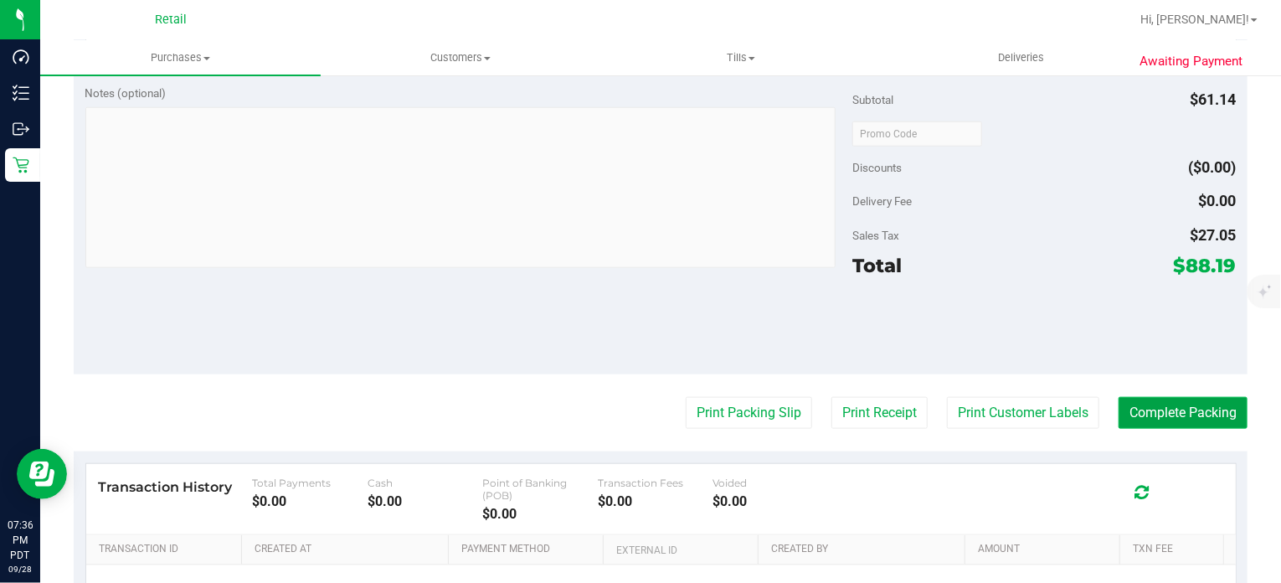
click at [1205, 419] on button "Complete Packing" at bounding box center [1182, 413] width 129 height 32
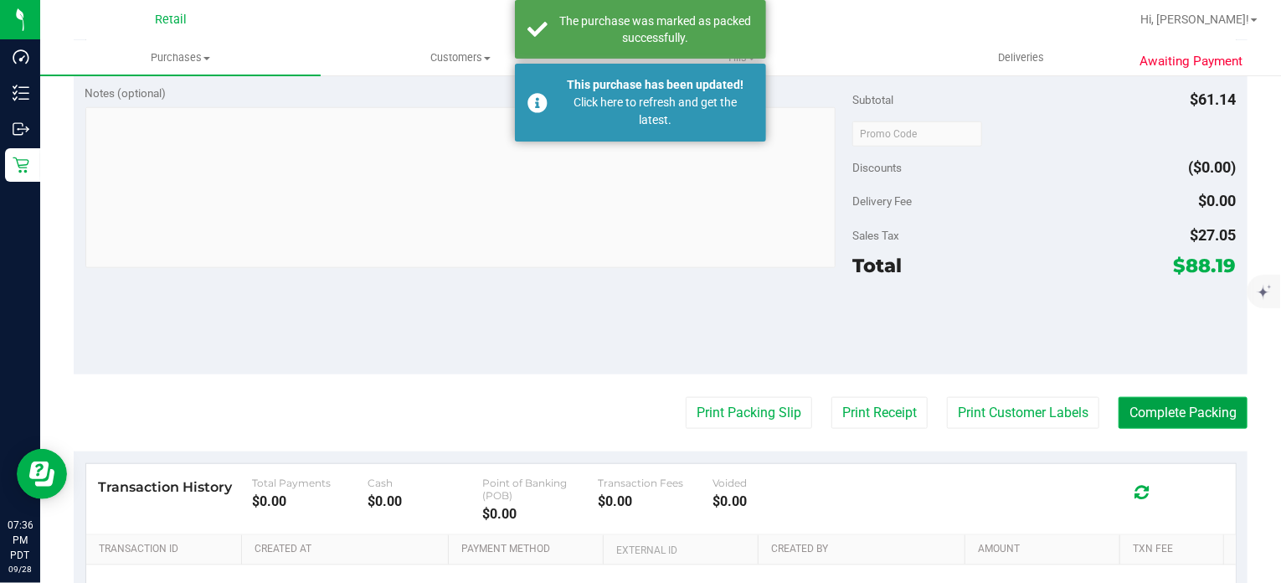
click at [1199, 412] on button "Complete Packing" at bounding box center [1182, 413] width 129 height 32
